Goal: Task Accomplishment & Management: Use online tool/utility

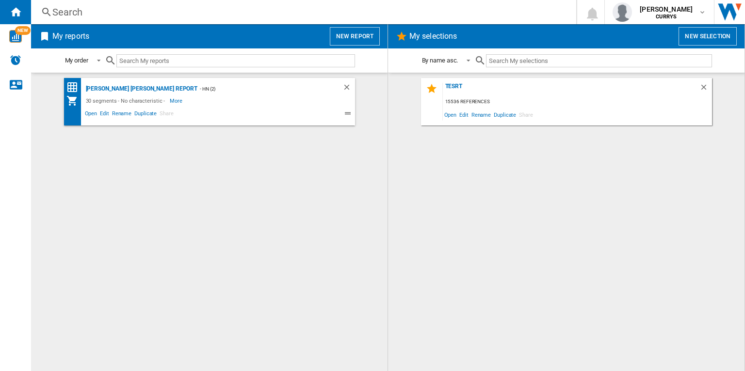
click at [357, 39] on button "New report" at bounding box center [355, 36] width 50 height 18
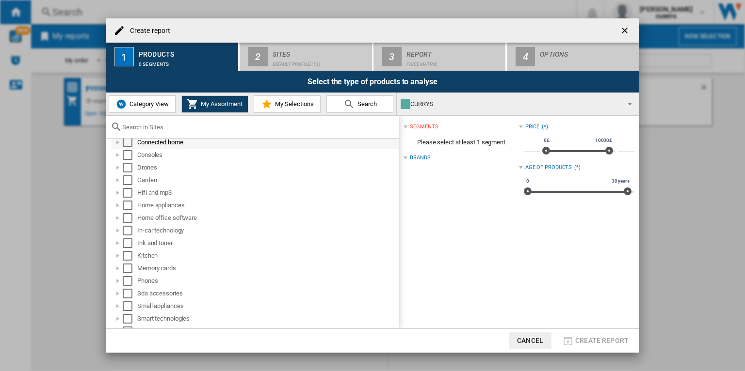
scroll to position [135, 0]
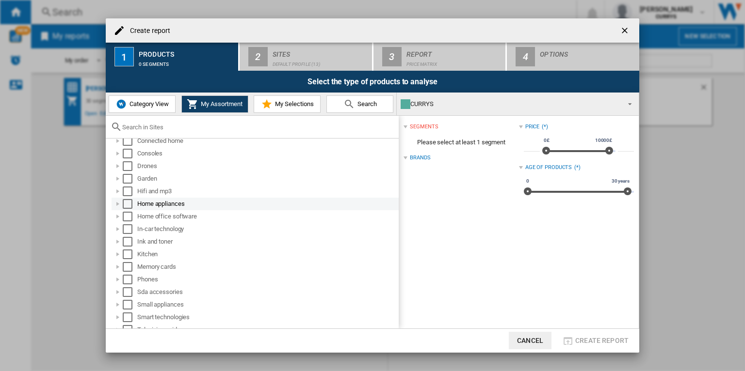
click at [127, 205] on div "Select" at bounding box center [128, 204] width 10 height 10
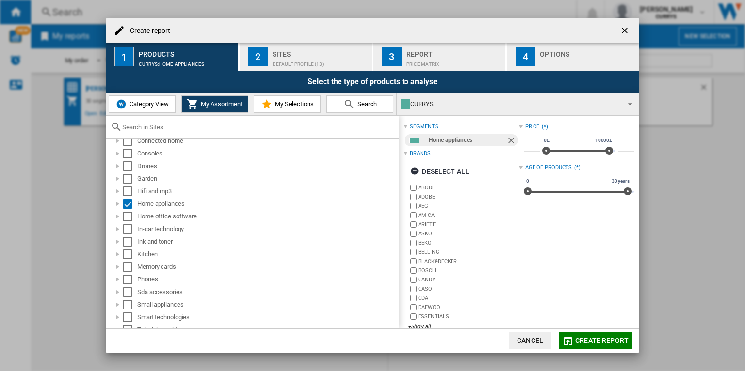
click at [297, 62] on div "Default profile (13)" at bounding box center [319, 62] width 95 height 10
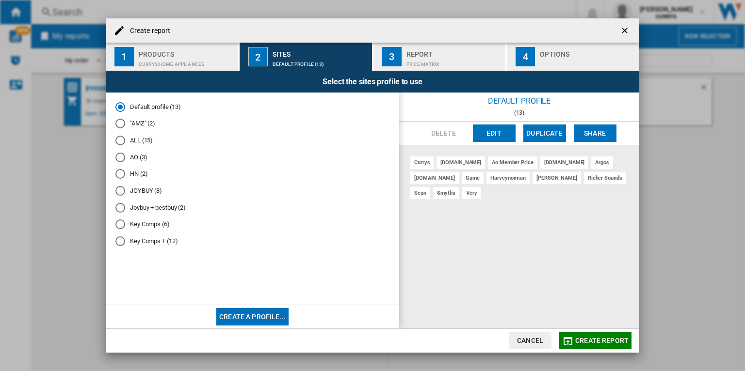
click at [150, 122] on md-radio-button ""AMZ" (2)" at bounding box center [252, 123] width 274 height 9
click at [610, 347] on button "Create report" at bounding box center [595, 340] width 72 height 17
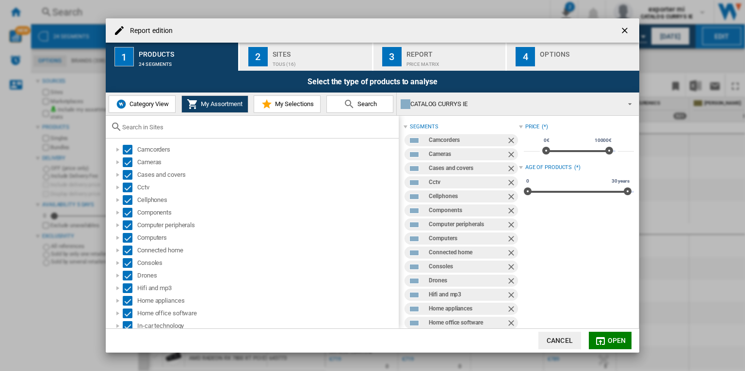
scroll to position [76, 0]
click at [663, 293] on div "Report edition 1 Products 24 segments 2 Sites TOUS (16) 3 Report Price Matrix 4…" at bounding box center [372, 185] width 745 height 371
click at [626, 29] on ng-md-icon "getI18NText('BUTTONS.CLOSE_DIALOG')" at bounding box center [625, 32] width 12 height 12
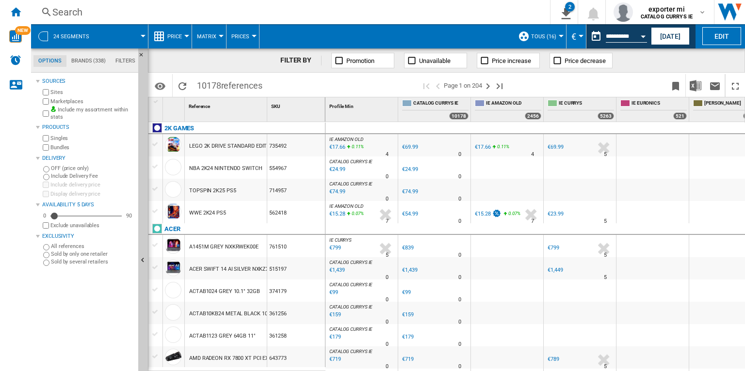
click at [338, 9] on div "Search" at bounding box center [288, 12] width 472 height 14
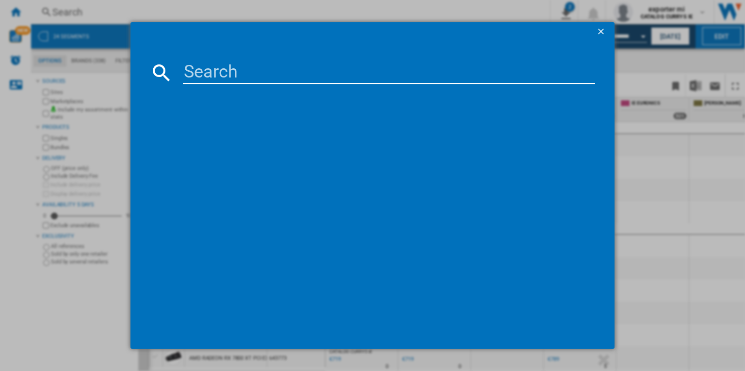
click at [301, 73] on input at bounding box center [389, 72] width 412 height 23
paste input "391154"
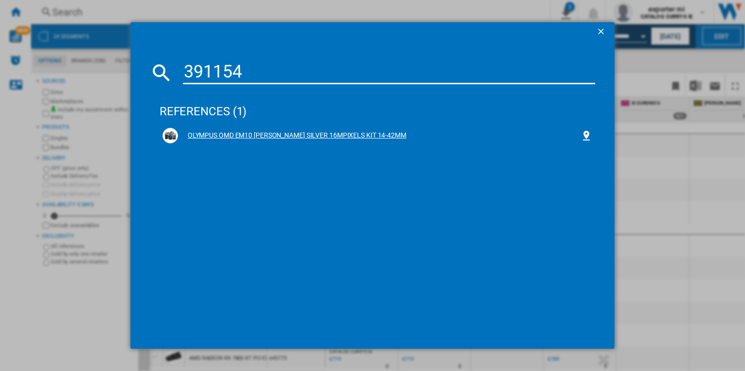
type input "391154"
click at [300, 142] on div "OLYMPUS OMD EM10 [PERSON_NAME] SILVER 16MPIXELS KIT 14-42MM" at bounding box center [376, 136] width 429 height 16
click at [307, 135] on div "OLYMPUS OMD EM10 [PERSON_NAME] SILVER 16MPIXELS KIT 14-42MM" at bounding box center [379, 136] width 402 height 10
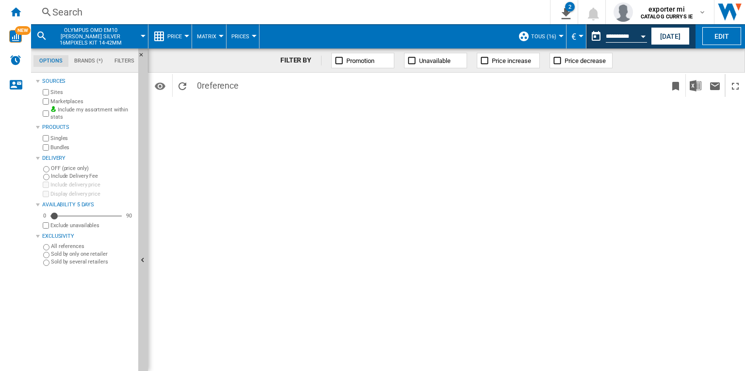
click at [540, 35] on span "TOUS (16)" at bounding box center [543, 36] width 25 height 6
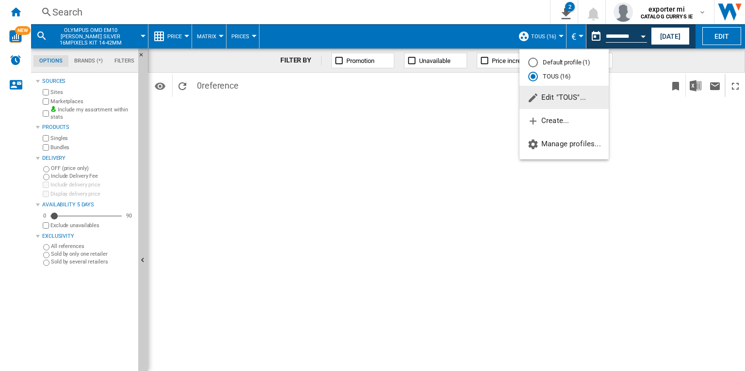
click at [491, 114] on md-backdrop at bounding box center [372, 185] width 745 height 371
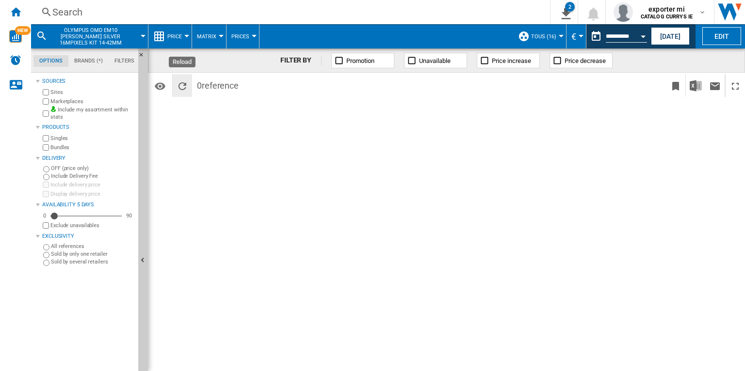
click at [181, 86] on ng-md-icon "Reload" at bounding box center [182, 86] width 12 height 12
